Goal: Task Accomplishment & Management: Use online tool/utility

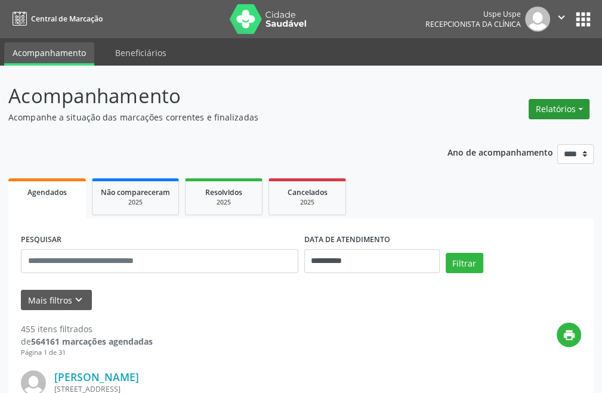
click at [564, 112] on button "Relatórios" at bounding box center [559, 109] width 61 height 20
click at [475, 138] on link "Agendamentos" at bounding box center [526, 135] width 128 height 17
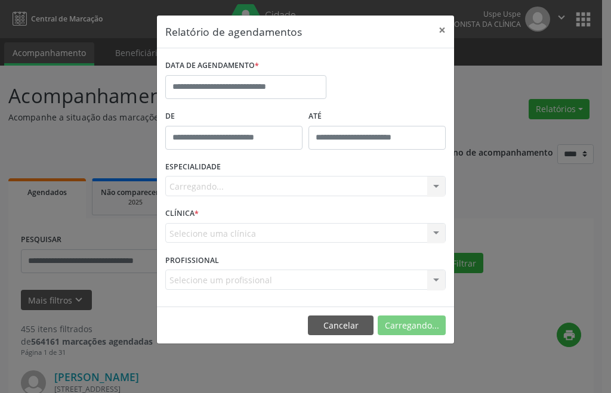
click at [236, 189] on div "Carregando... Nenhum resultado encontrado para: " " Não há nenhuma opção para s…" at bounding box center [305, 186] width 281 height 20
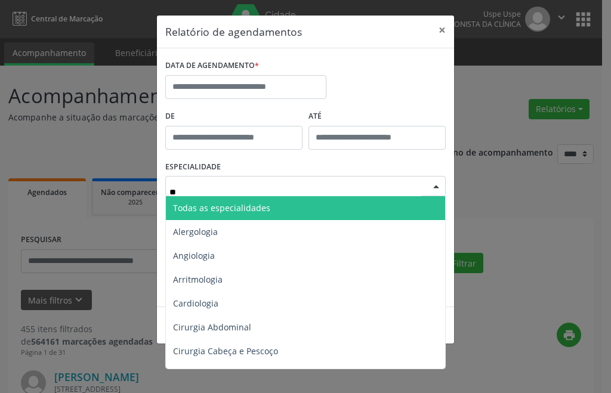
type input "***"
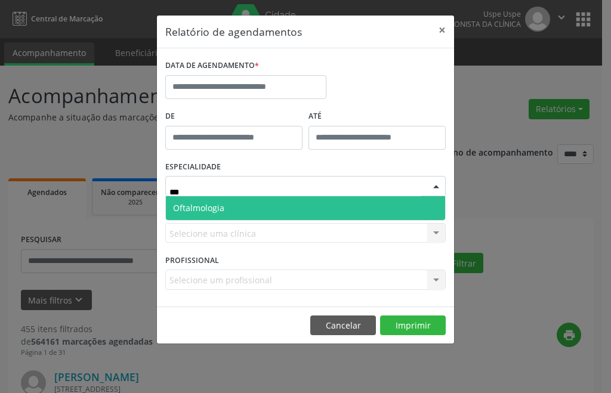
click at [244, 211] on span "Oftalmologia" at bounding box center [305, 208] width 279 height 24
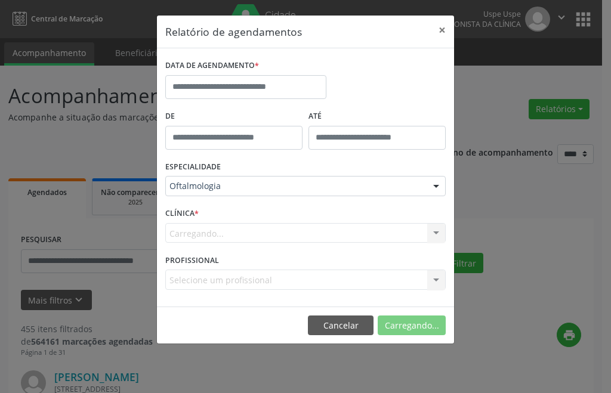
click at [247, 73] on label "DATA DE AGENDAMENTO *" at bounding box center [212, 66] width 94 height 19
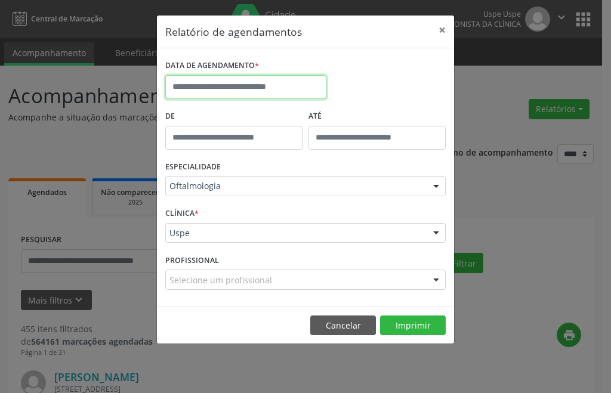
click at [247, 85] on input "text" at bounding box center [245, 87] width 161 height 24
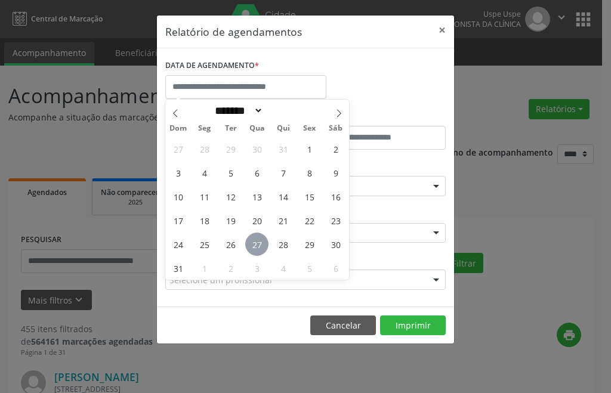
click at [257, 248] on span "27" at bounding box center [256, 244] width 23 height 23
type input "**********"
click at [257, 248] on span "27" at bounding box center [256, 244] width 23 height 23
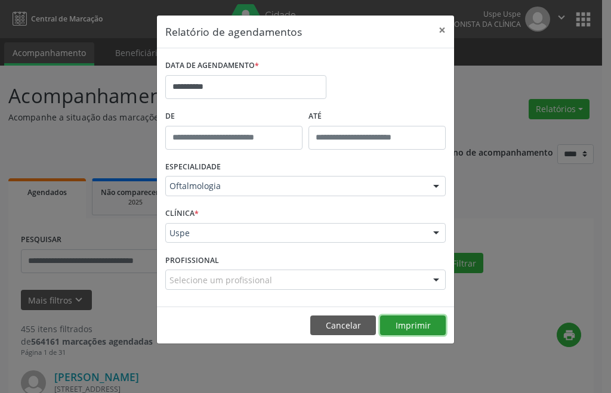
click at [425, 331] on button "Imprimir" at bounding box center [413, 326] width 66 height 20
